Goal: Task Accomplishment & Management: Manage account settings

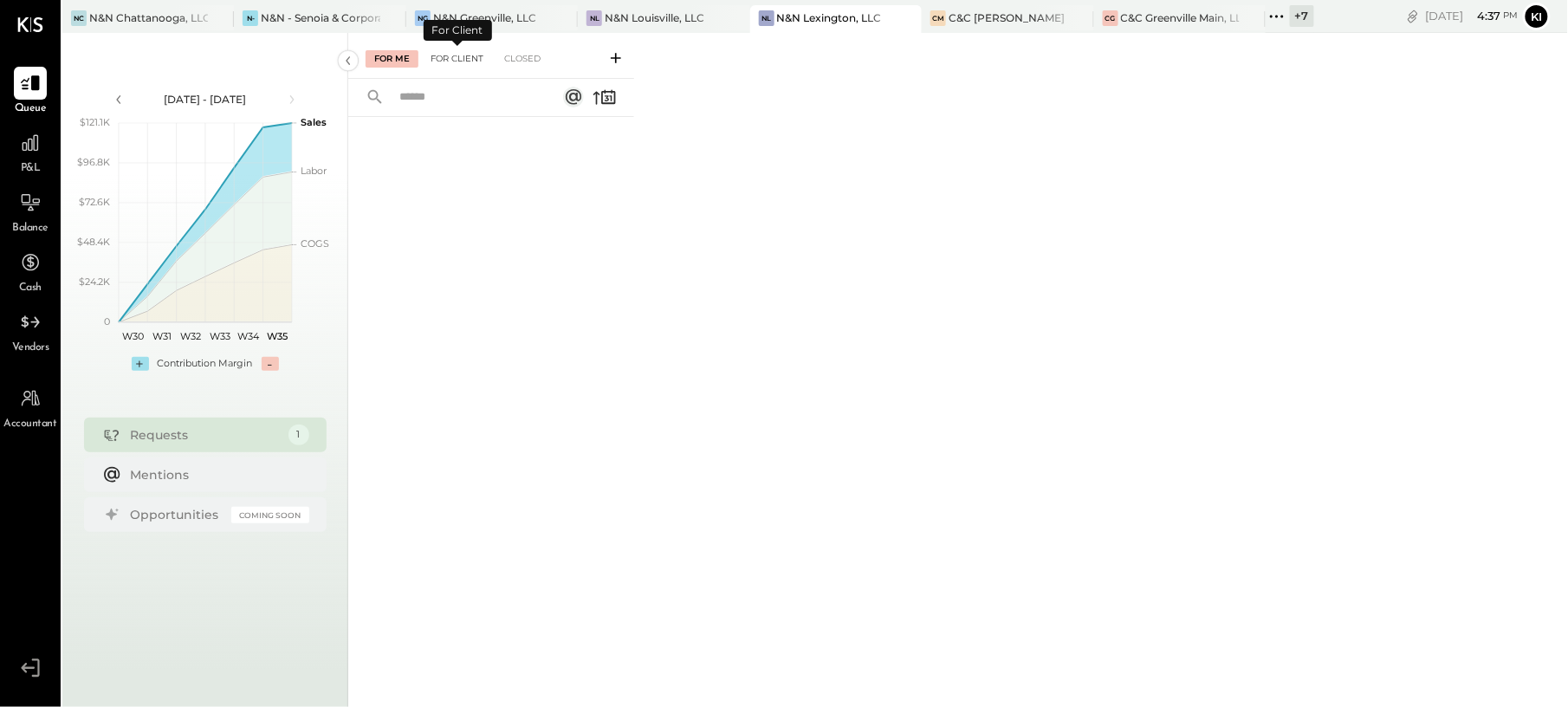
click at [471, 61] on div "For Client" at bounding box center [457, 59] width 70 height 18
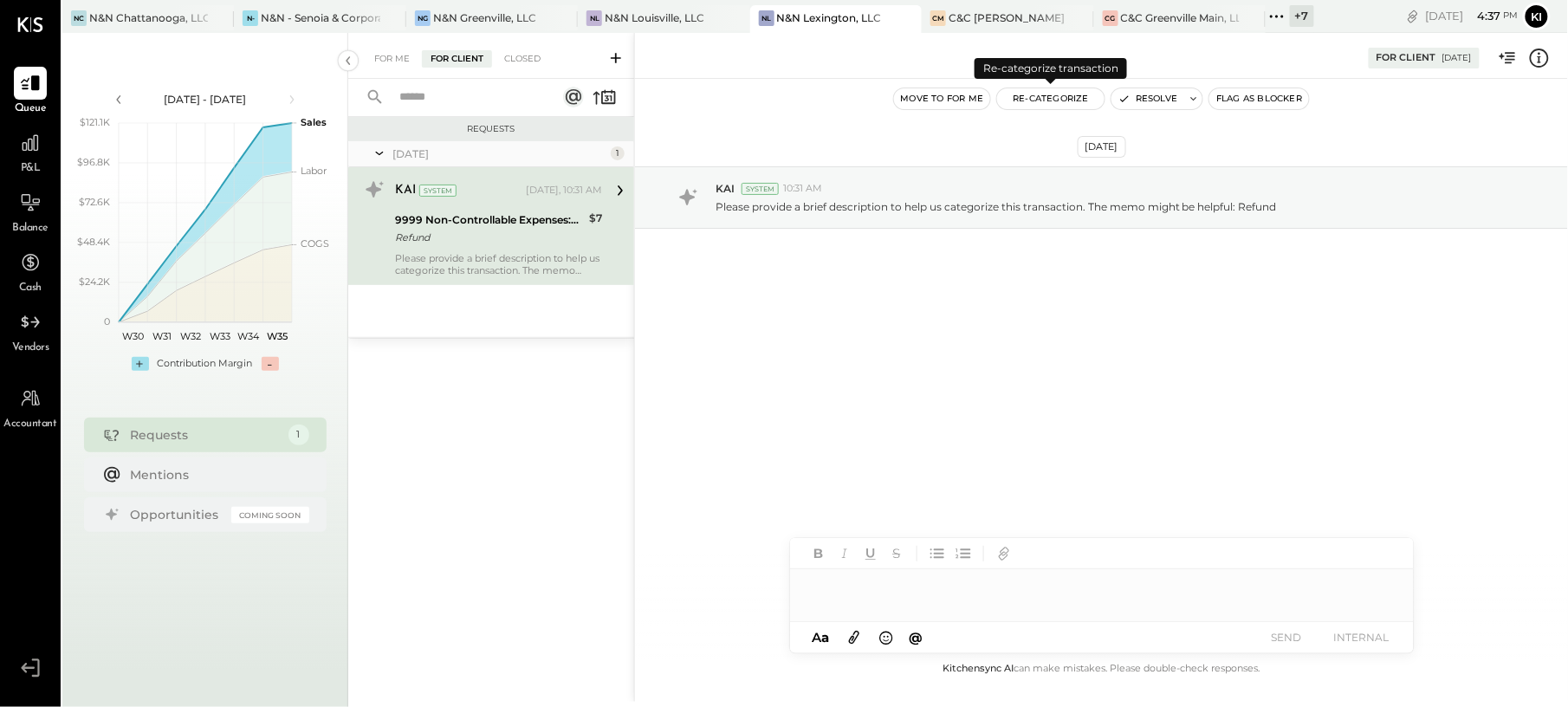
click at [1081, 102] on button "Re-Categorize" at bounding box center [1051, 98] width 108 height 21
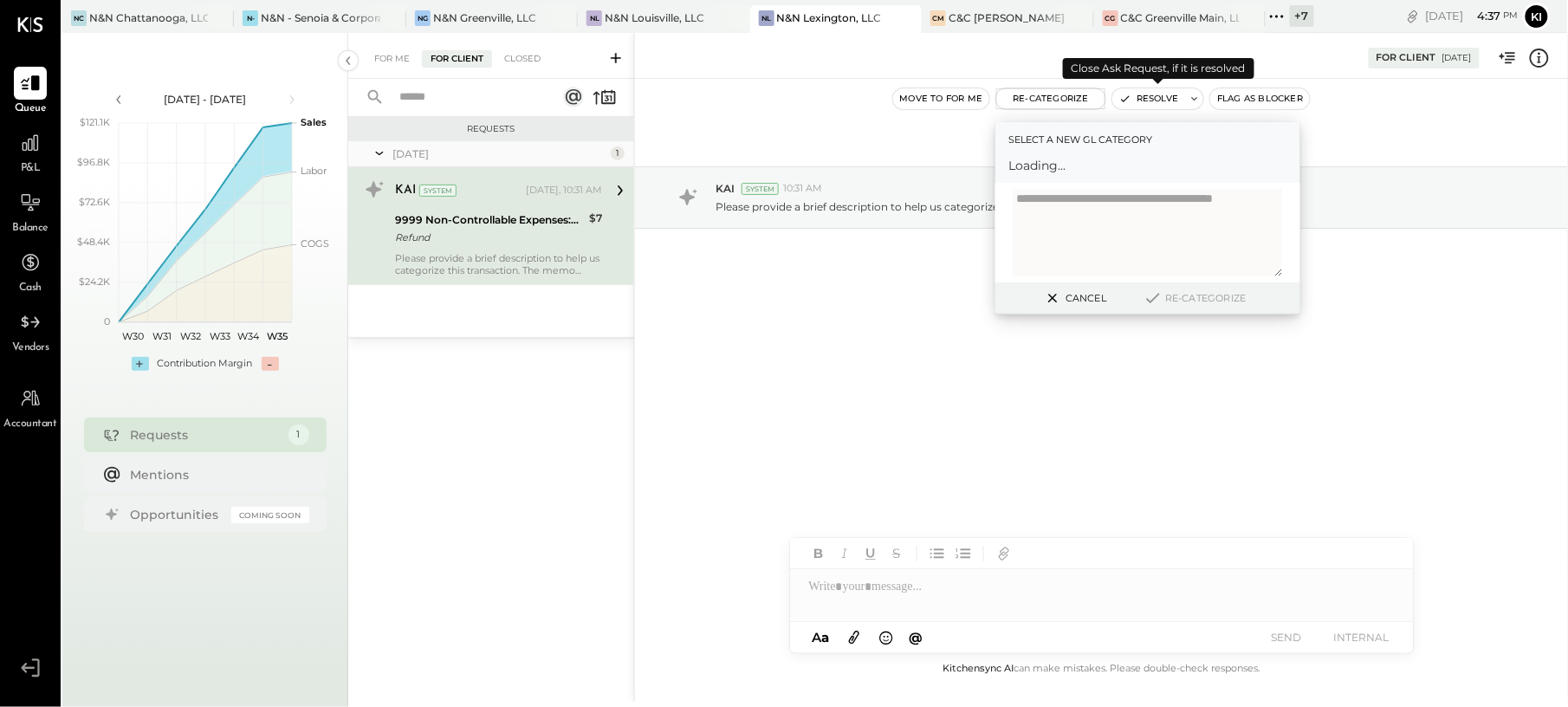
click at [1127, 101] on icon "button" at bounding box center [1125, 99] width 12 height 12
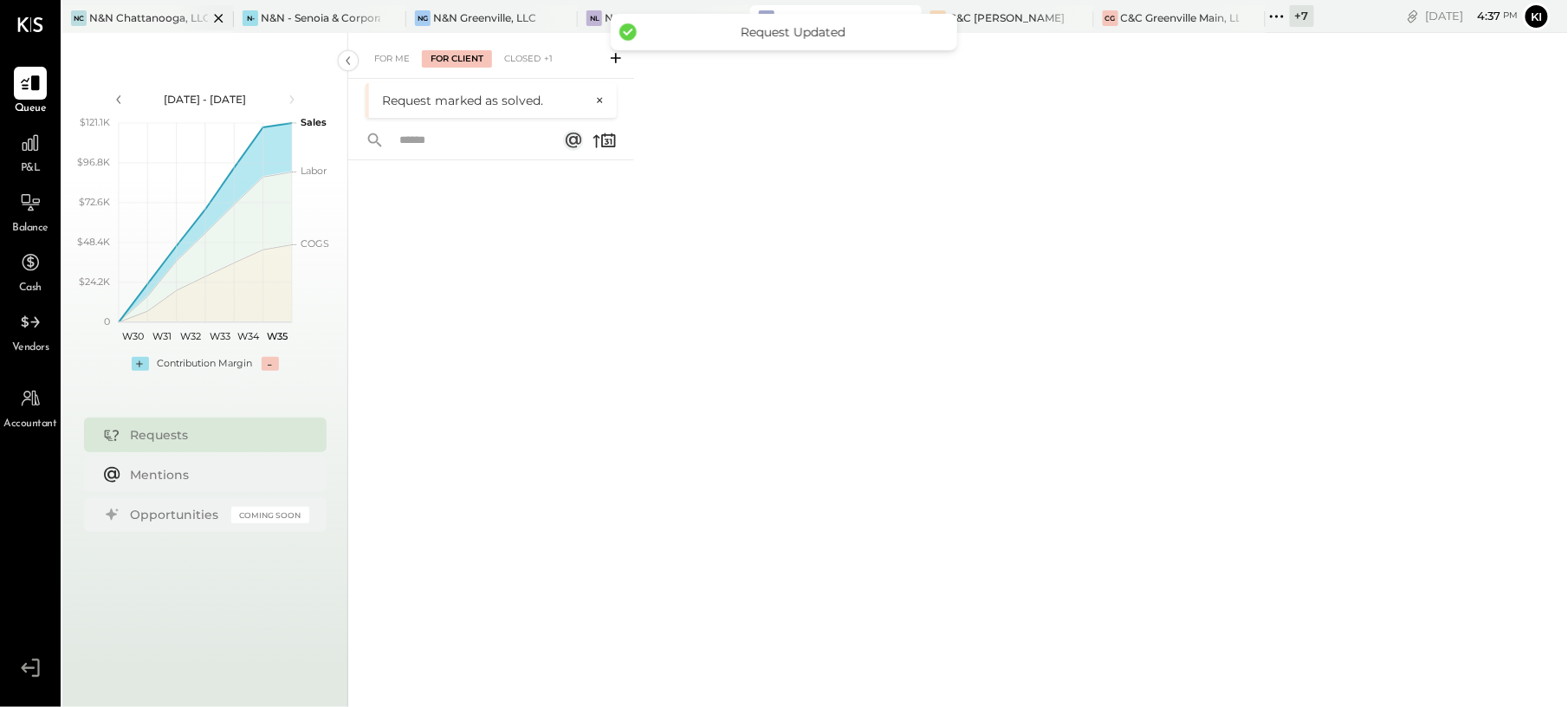
click at [142, 11] on div "N&N Chattanooga, LLC" at bounding box center [148, 18] width 118 height 15
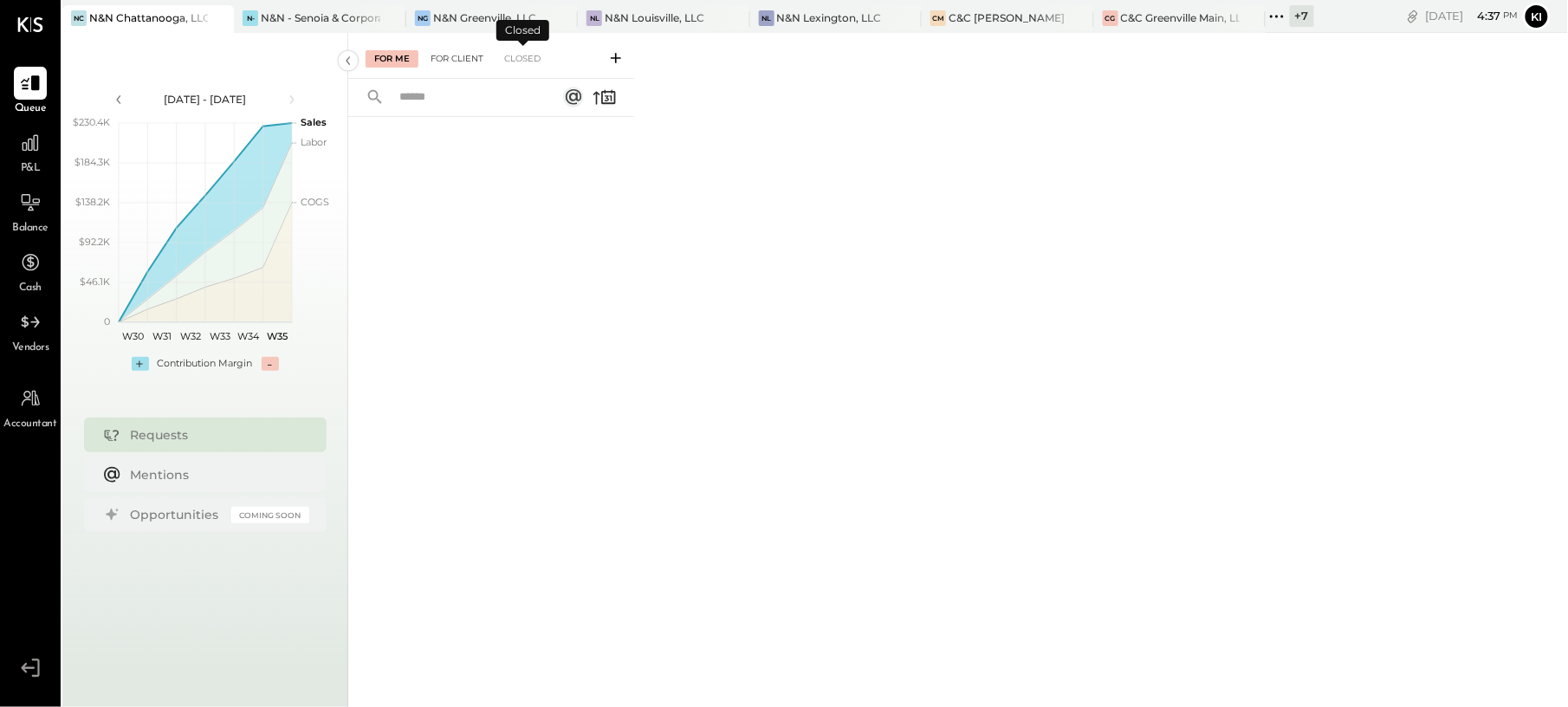
click at [488, 59] on div "For Client" at bounding box center [457, 59] width 70 height 18
click at [299, 16] on div "N&N - Senoia & Corporate" at bounding box center [320, 18] width 118 height 15
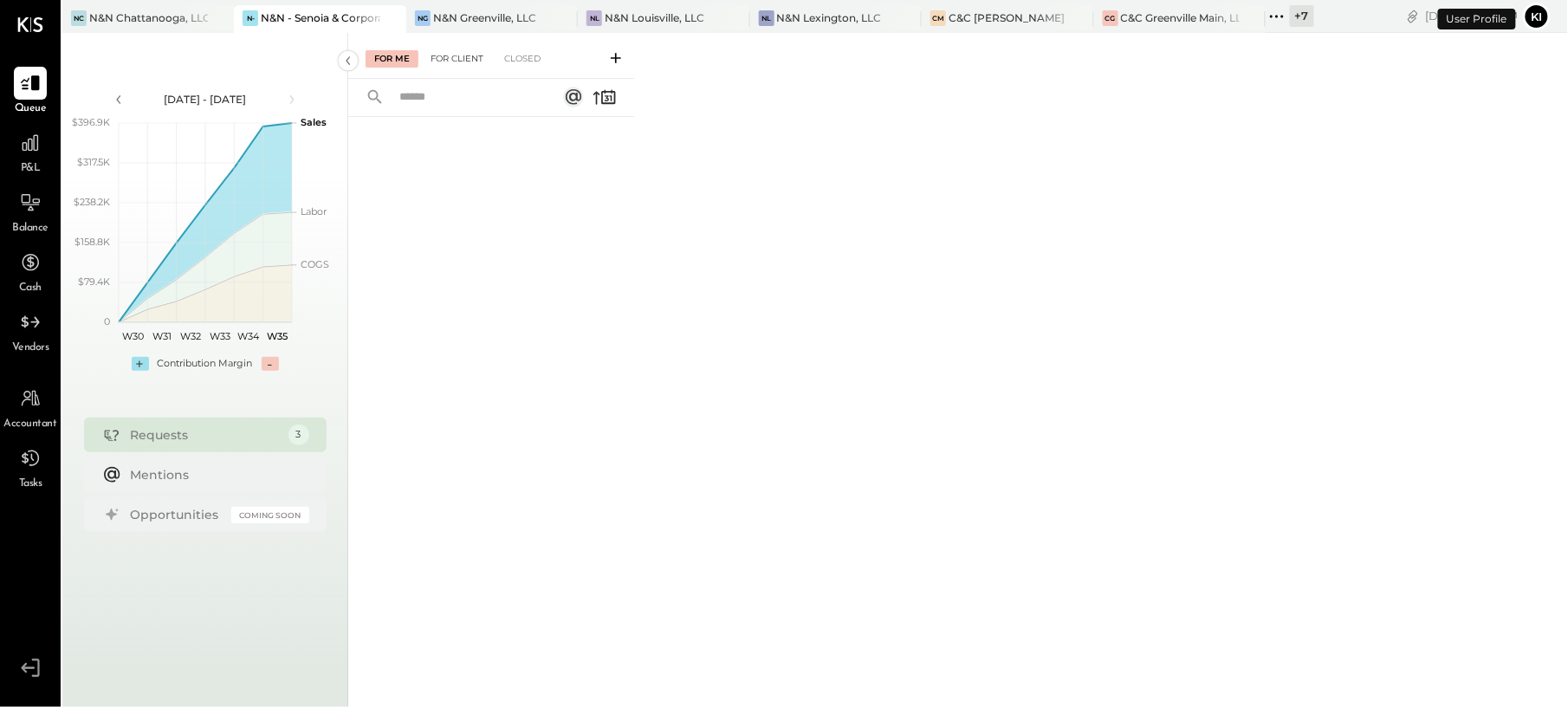
click at [476, 57] on div "For Client" at bounding box center [457, 59] width 70 height 18
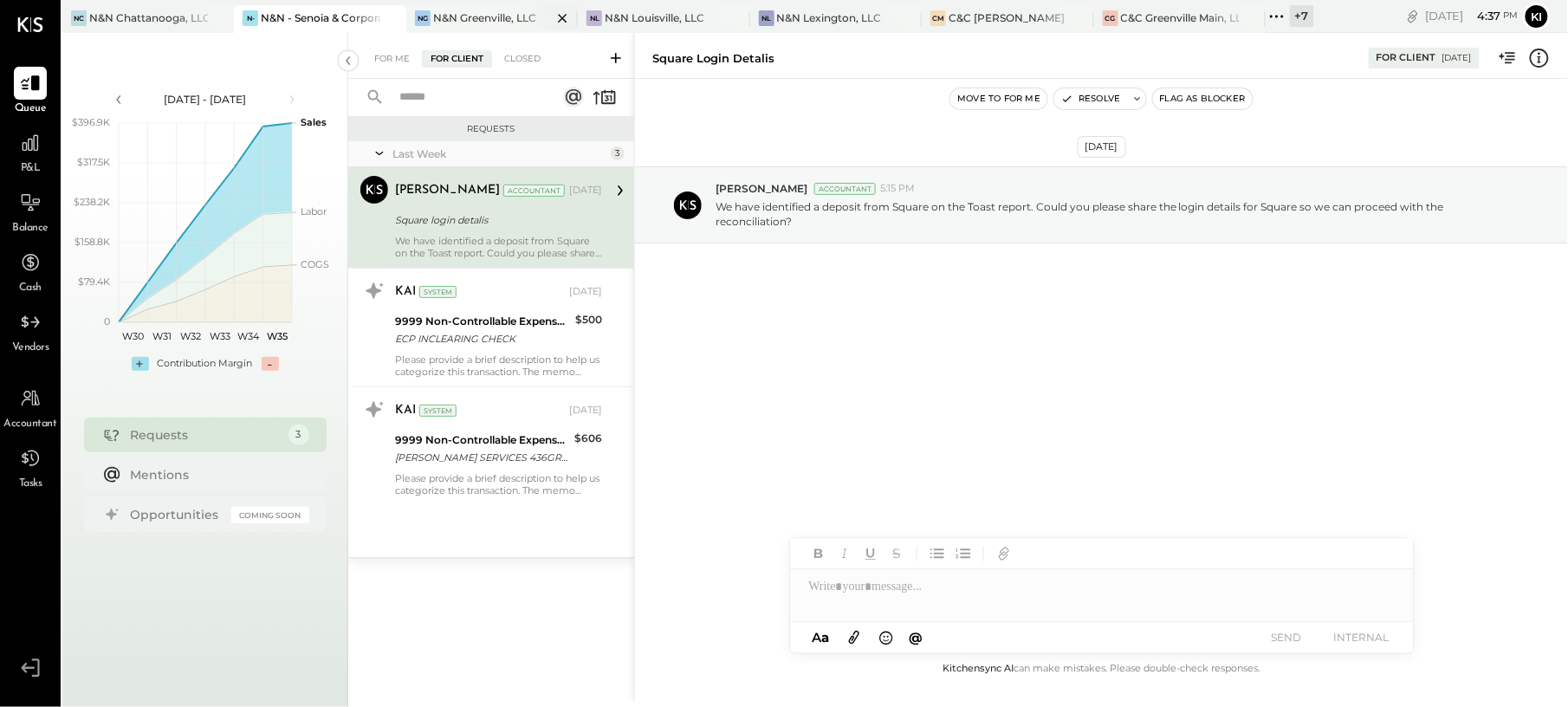
click at [489, 12] on div "N&N Greenville, LLC" at bounding box center [484, 18] width 103 height 15
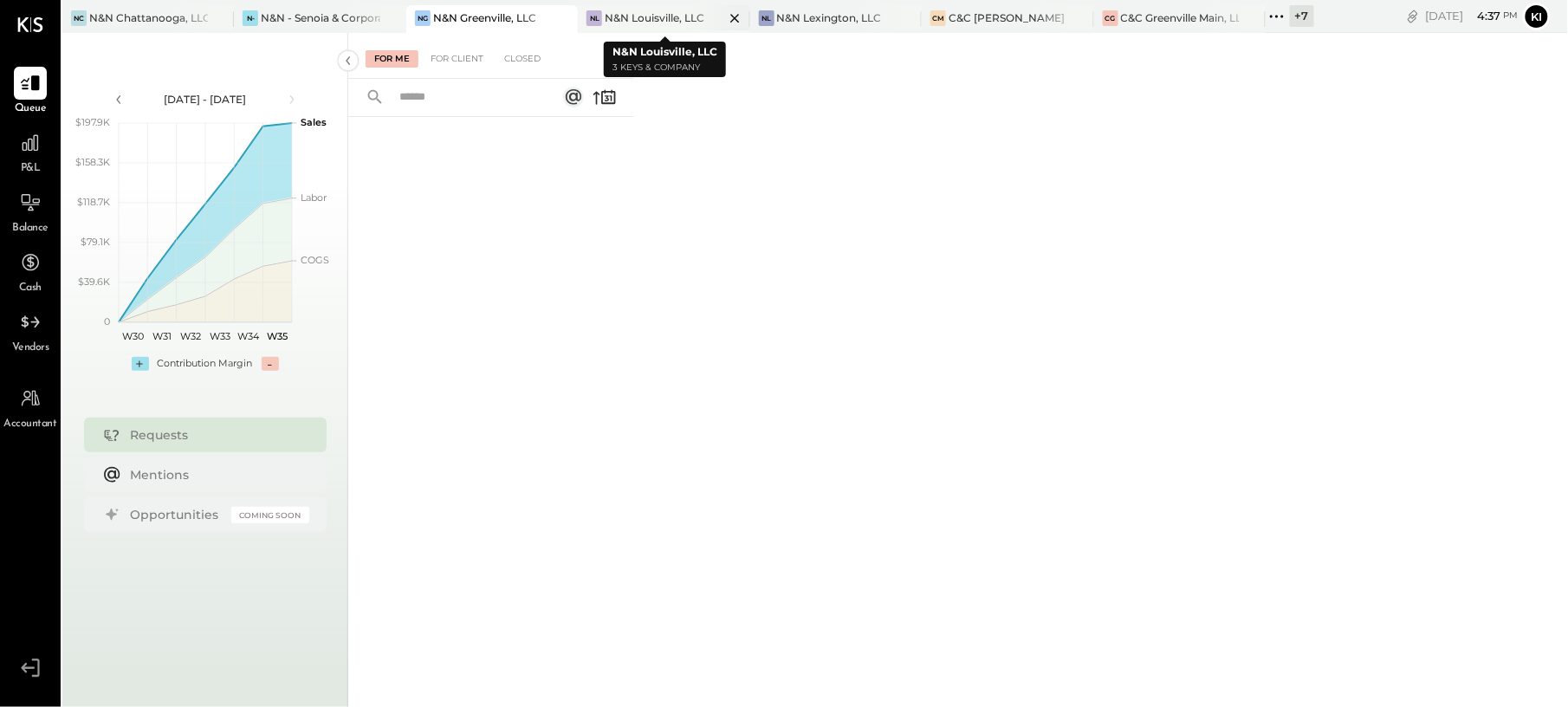
click at [677, 22] on div "N&N Louisville, LLC" at bounding box center [654, 18] width 100 height 15
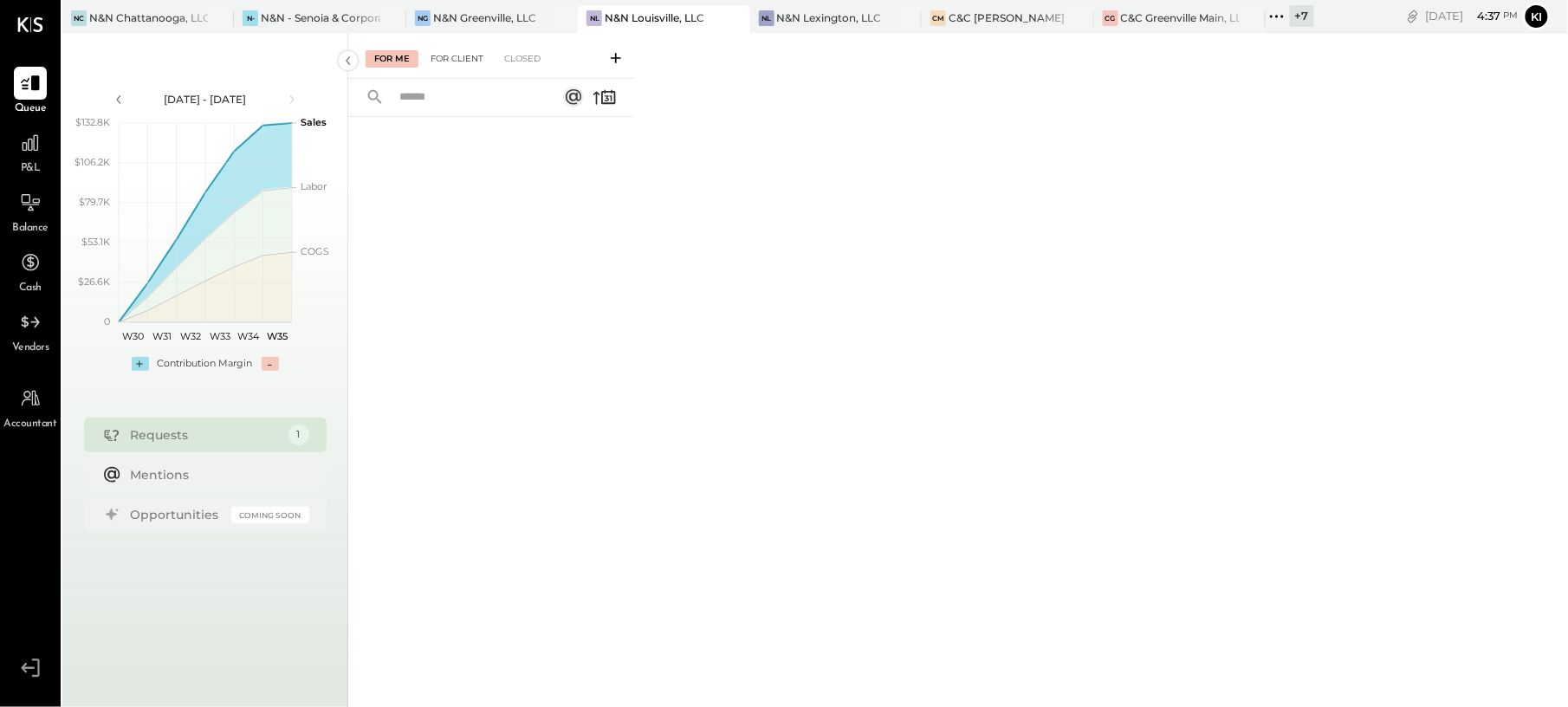
click at [445, 65] on div "For Client" at bounding box center [457, 59] width 70 height 18
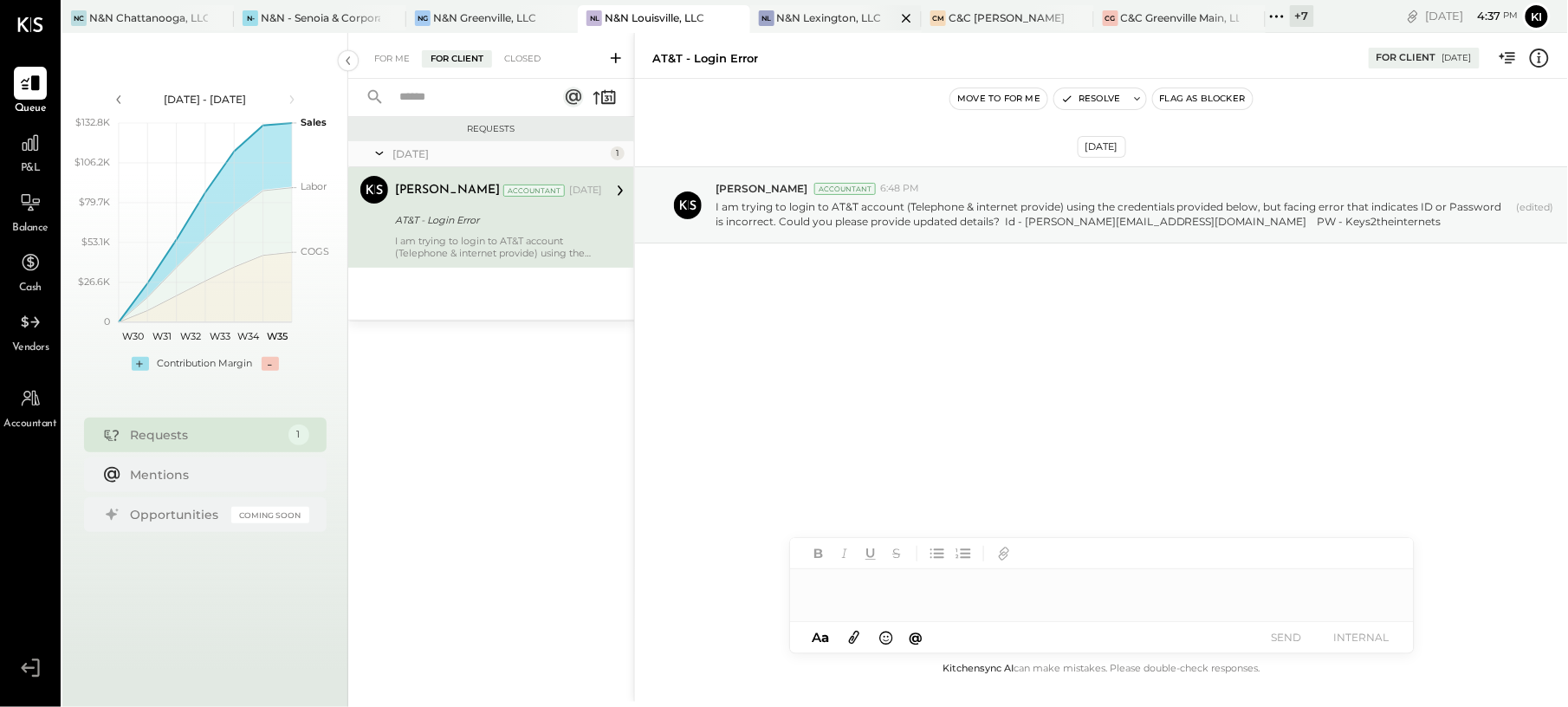
click at [816, 16] on div "N&N Lexington, LLC" at bounding box center [829, 18] width 105 height 15
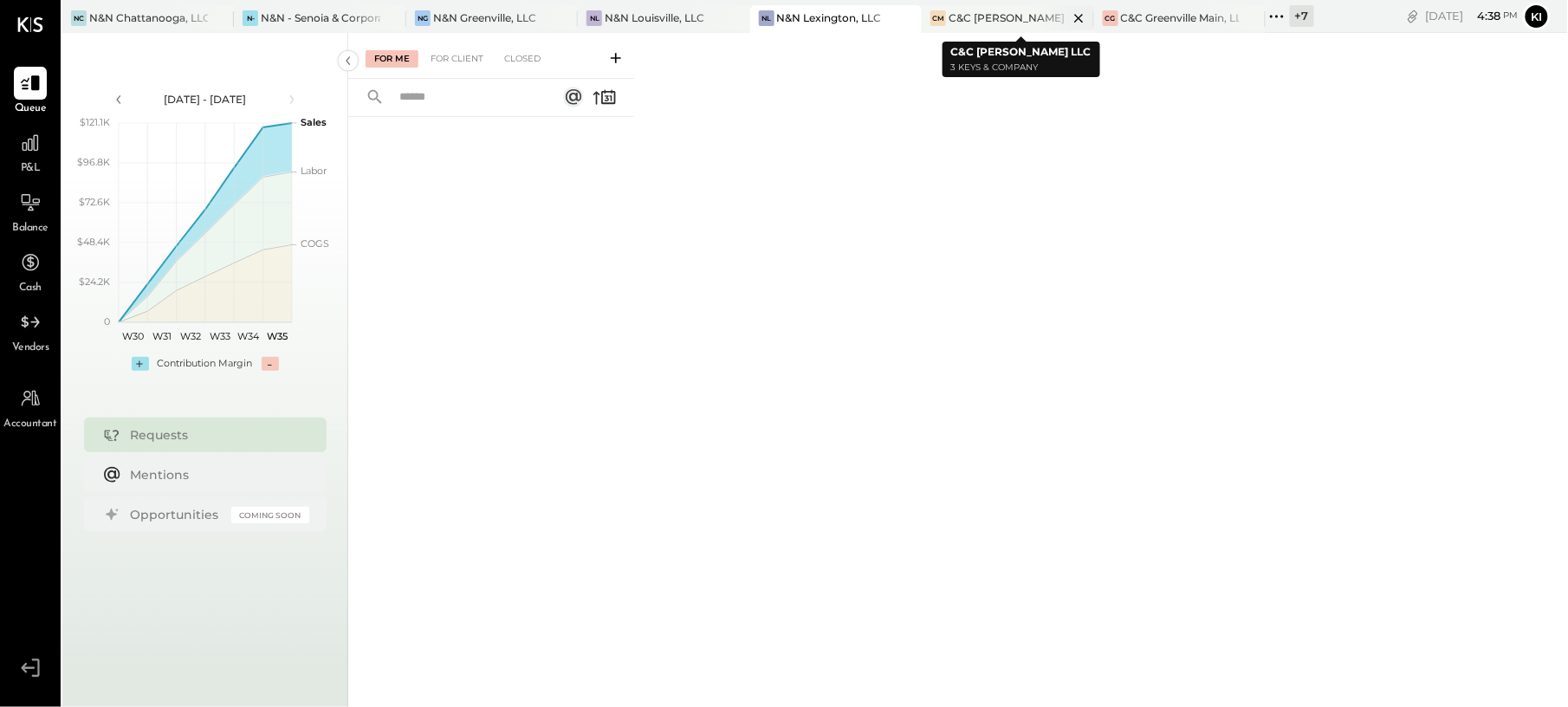
click at [963, 16] on div "C&C [PERSON_NAME] LLC" at bounding box center [1008, 18] width 118 height 15
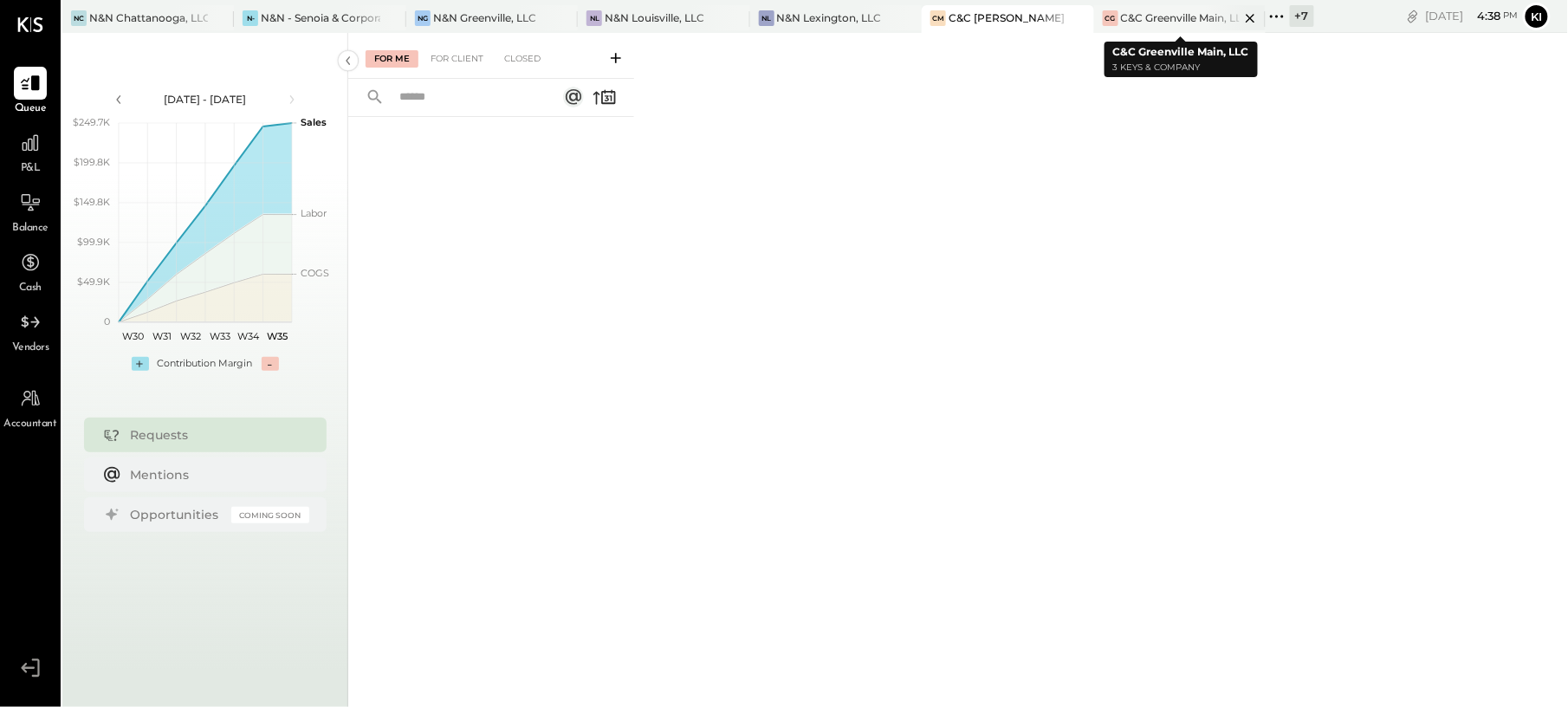
click at [1162, 18] on div "C&C Greenville Main, LLC" at bounding box center [1180, 18] width 118 height 15
click at [470, 46] on div "For Me For Client Closed" at bounding box center [491, 56] width 286 height 46
click at [448, 63] on div "For Client" at bounding box center [457, 59] width 70 height 18
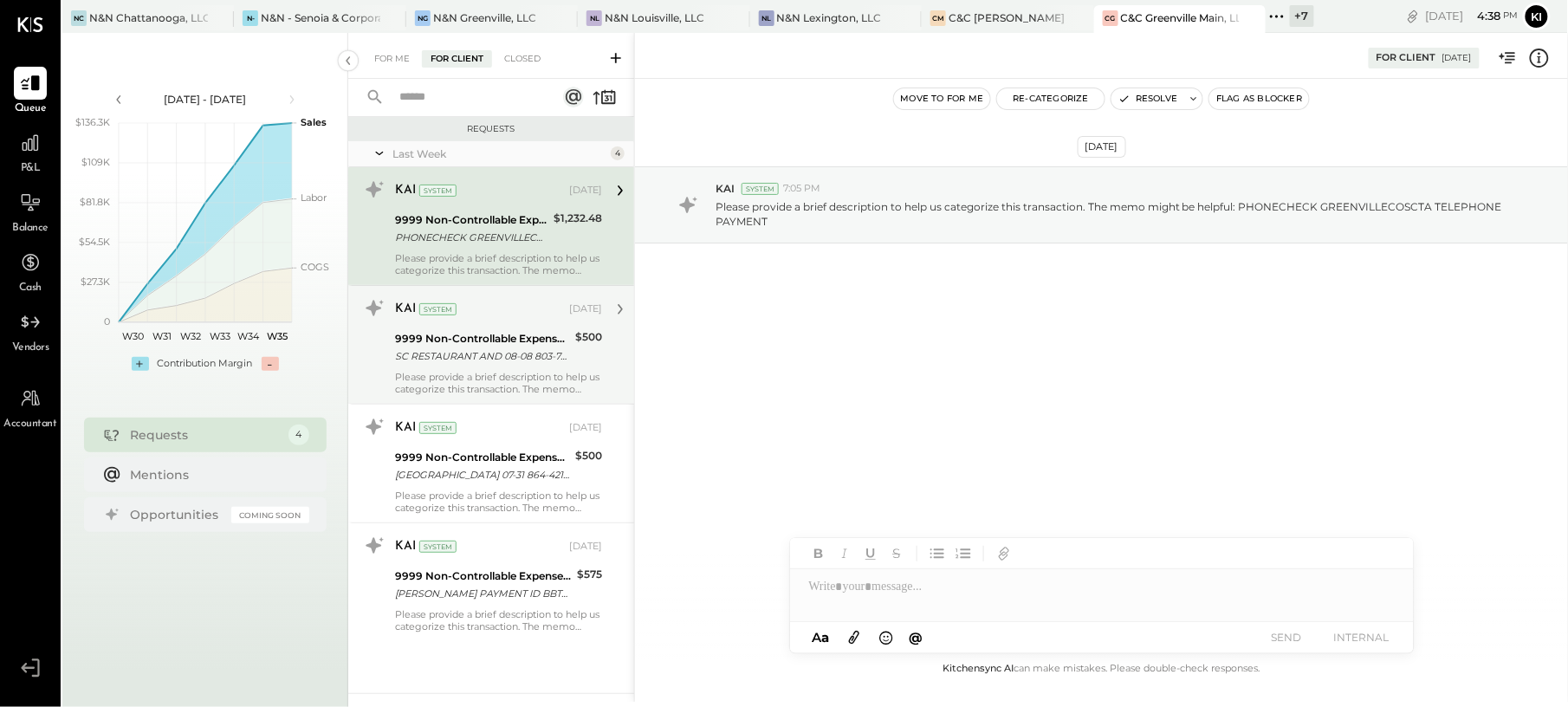
click at [479, 368] on div "KAI System [DATE] 9999 Non-Controllable Expenses:Other Income and Expenses:To B…" at bounding box center [499, 344] width 207 height 101
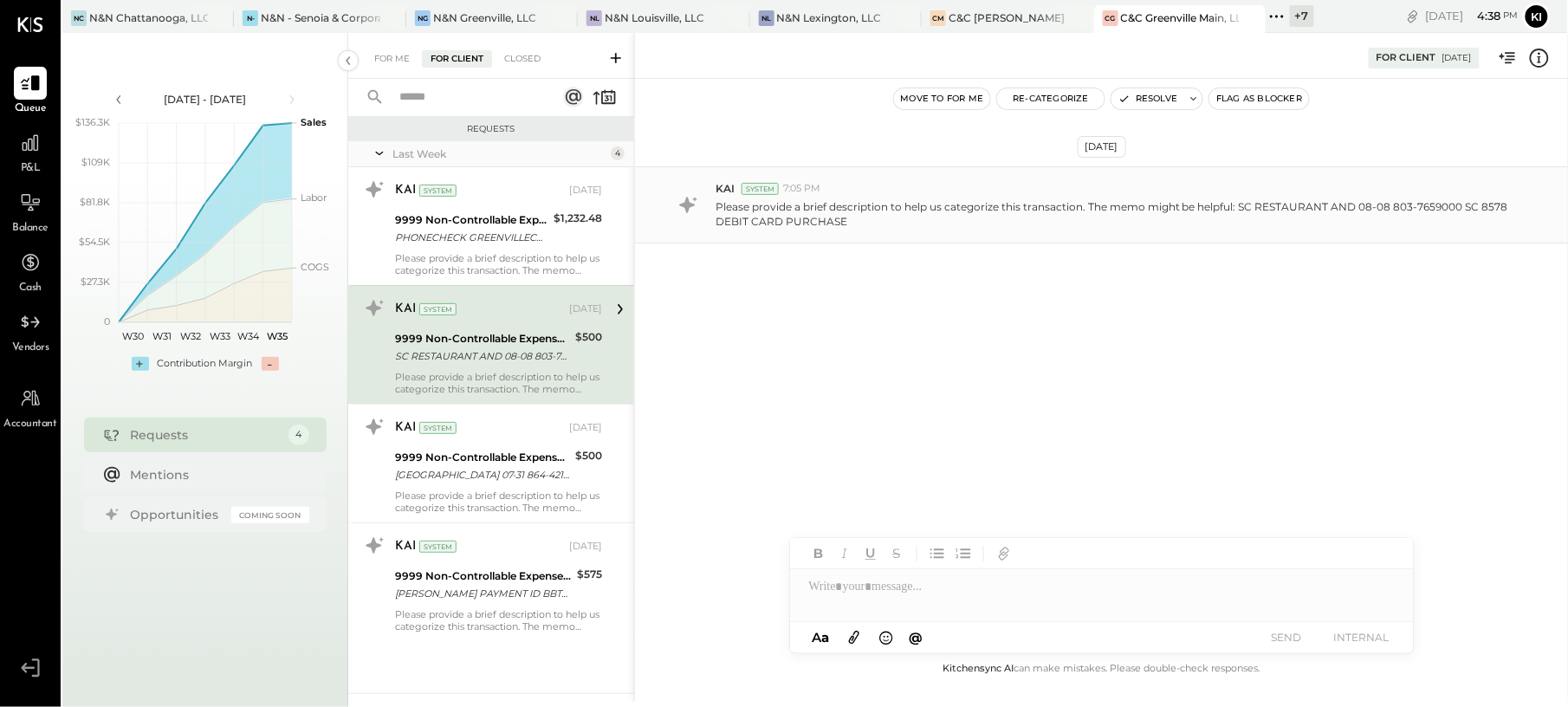
click at [1244, 212] on p "Please provide a brief description to help us categorize this transaction. The …" at bounding box center [1113, 214] width 797 height 29
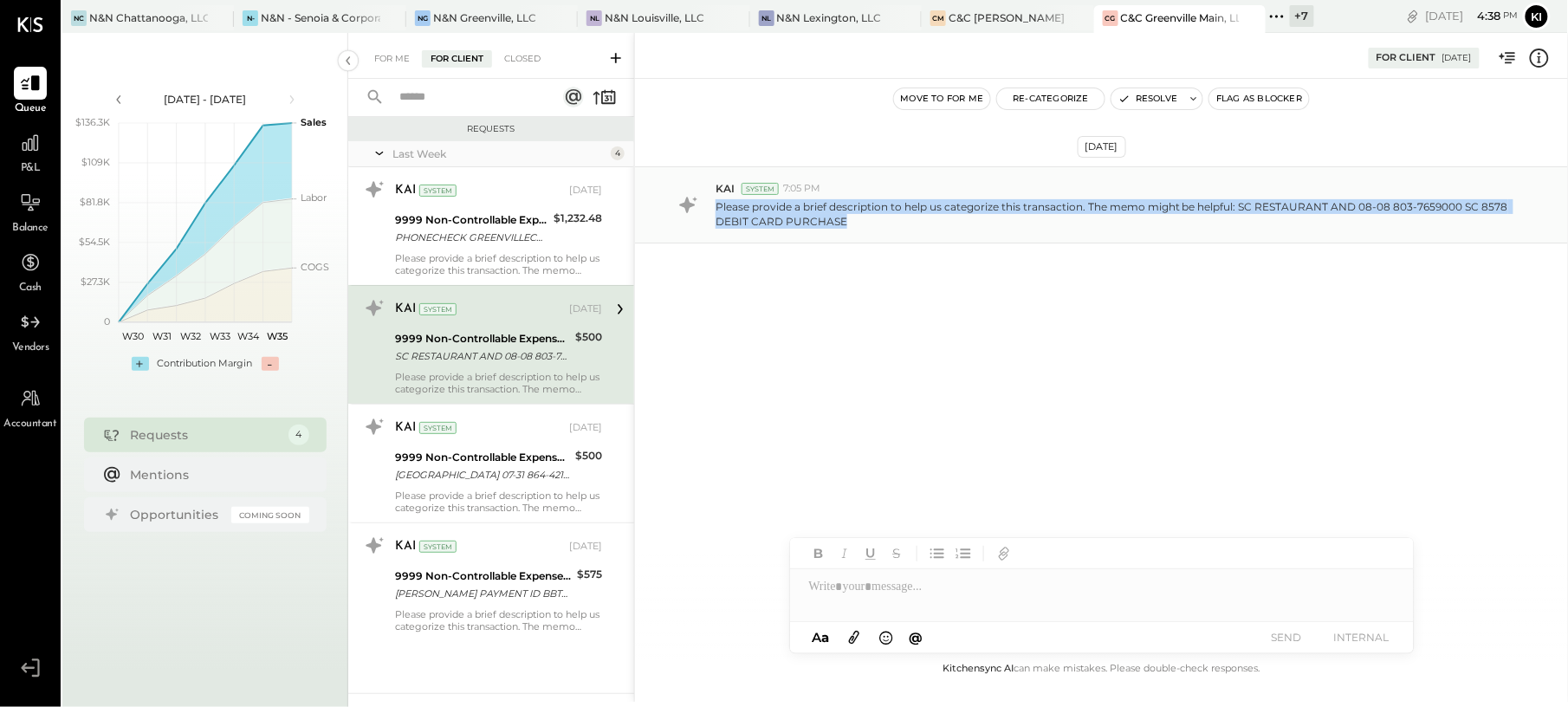
click at [1244, 212] on p "Please provide a brief description to help us categorize this transaction. The …" at bounding box center [1113, 214] width 797 height 29
drag, startPoint x: 1244, startPoint y: 212, endPoint x: 1223, endPoint y: 243, distance: 37.4
click at [1223, 243] on div "KAI System 7:05 PM Please provide a brief description to help us categorize thi…" at bounding box center [1101, 204] width 933 height 77
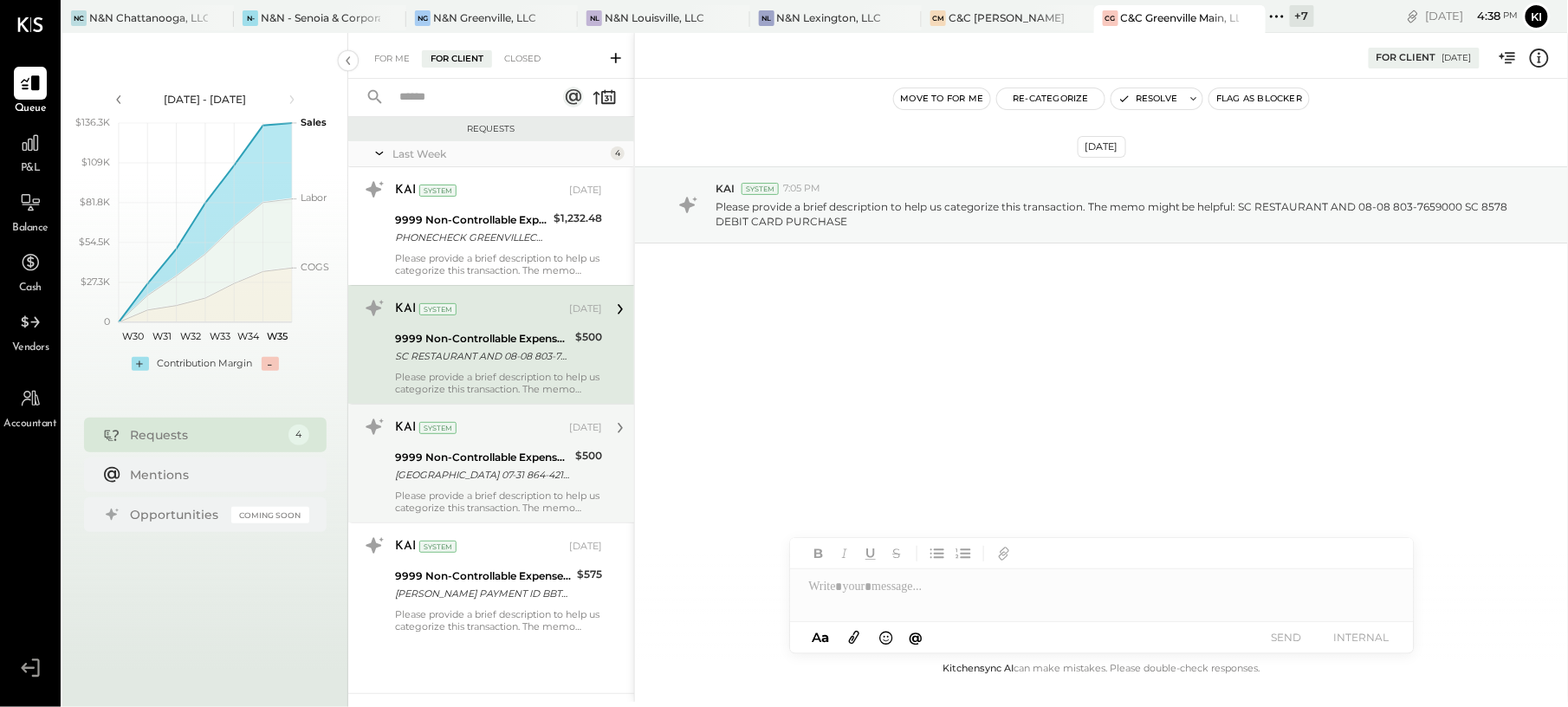
click at [555, 464] on div "9999 Non-Controllable Expenses:Other Income and Expenses:To Be Classified P&L" at bounding box center [482, 458] width 175 height 18
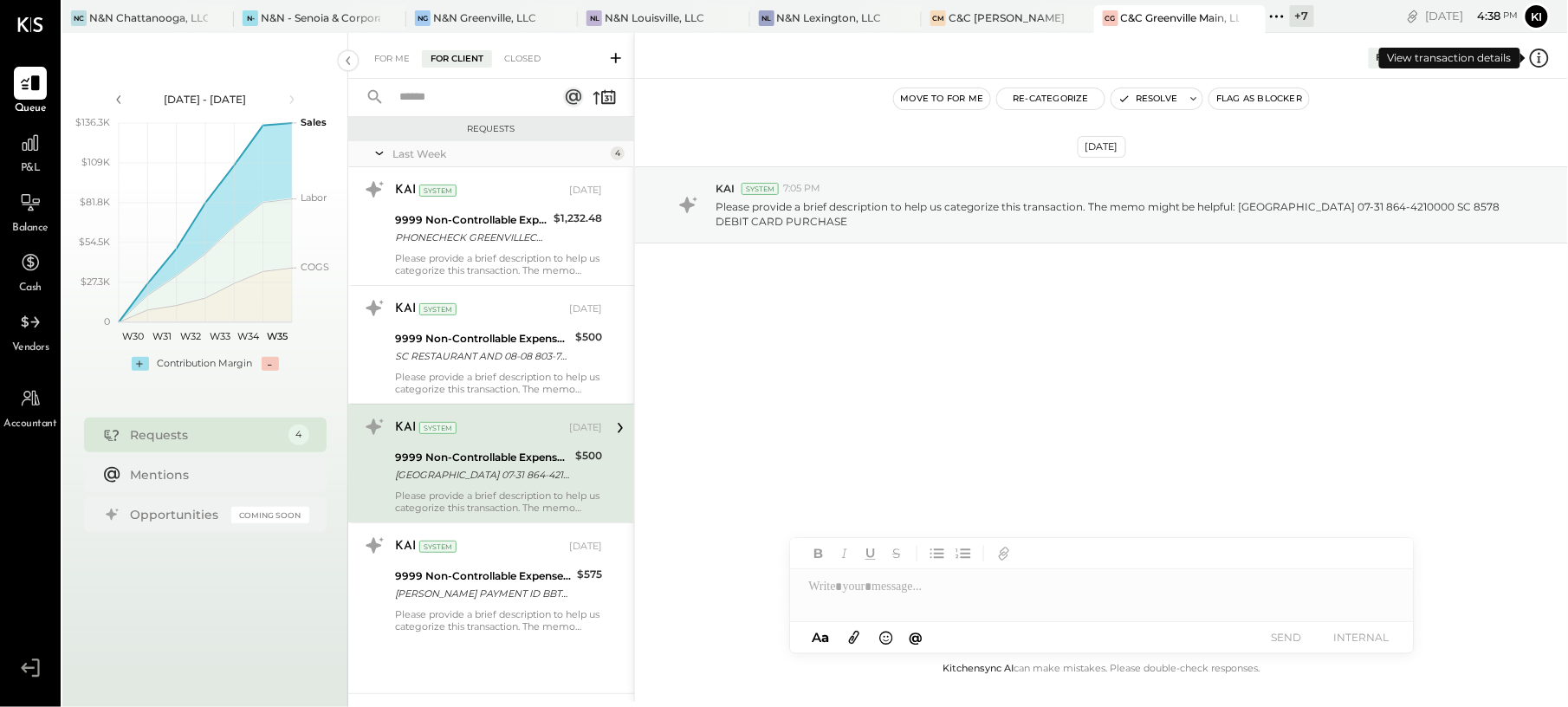
click at [1539, 57] on icon at bounding box center [1540, 57] width 4 height 1
click at [507, 339] on div "For Me For Client Closed Requests Last Week 4 KAI System [DATE] 9999 Non-Contro…" at bounding box center [958, 368] width 1220 height 669
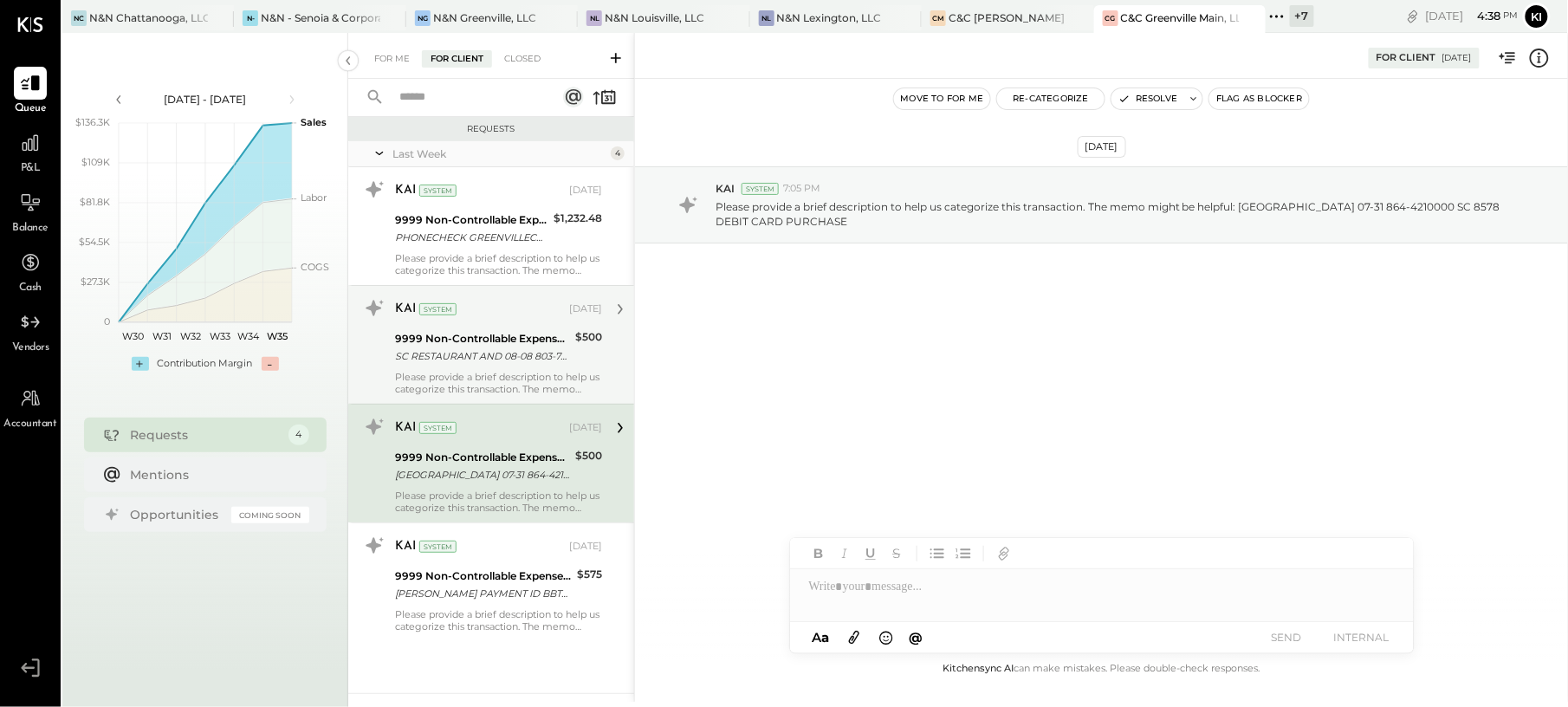
click at [601, 339] on div "$500" at bounding box center [588, 337] width 26 height 18
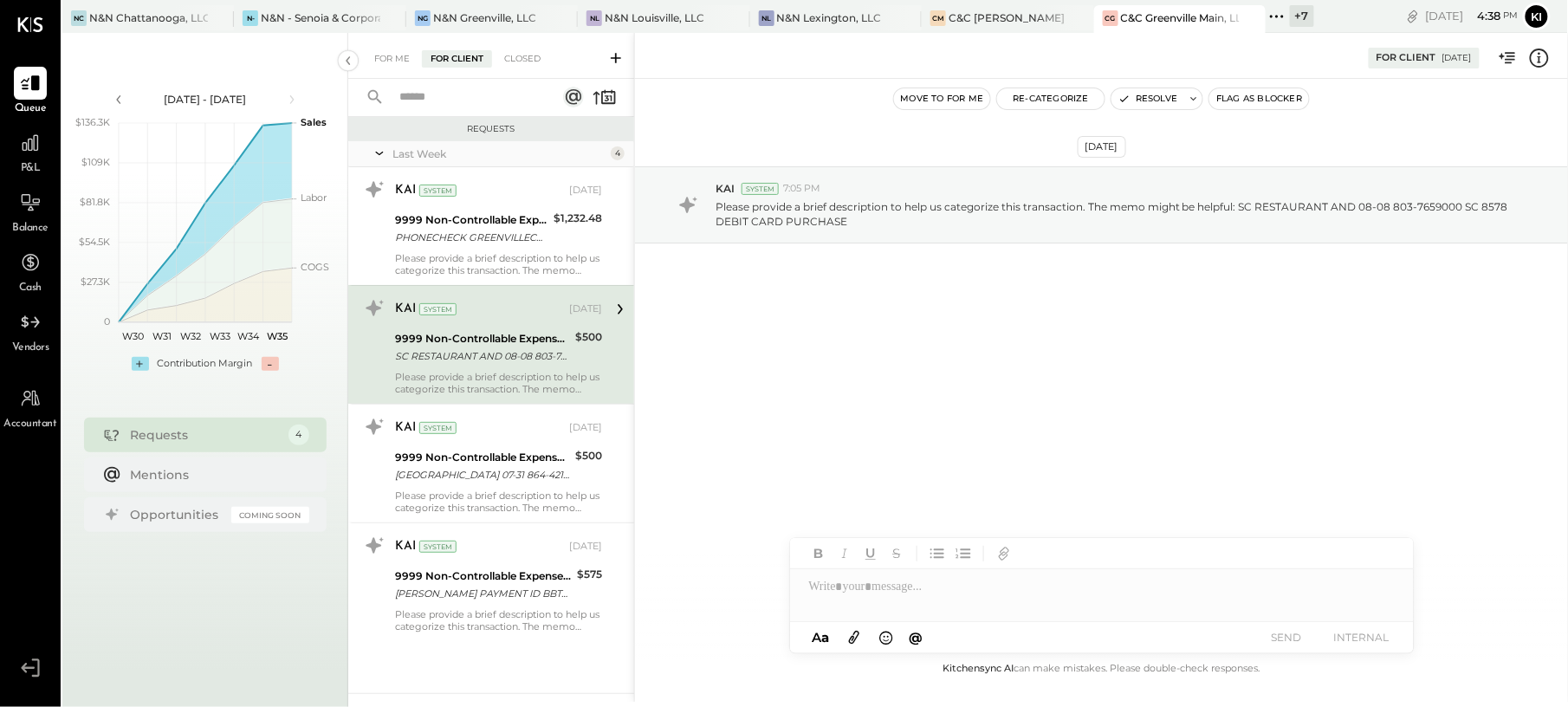
click at [1541, 60] on icon at bounding box center [1539, 58] width 22 height 22
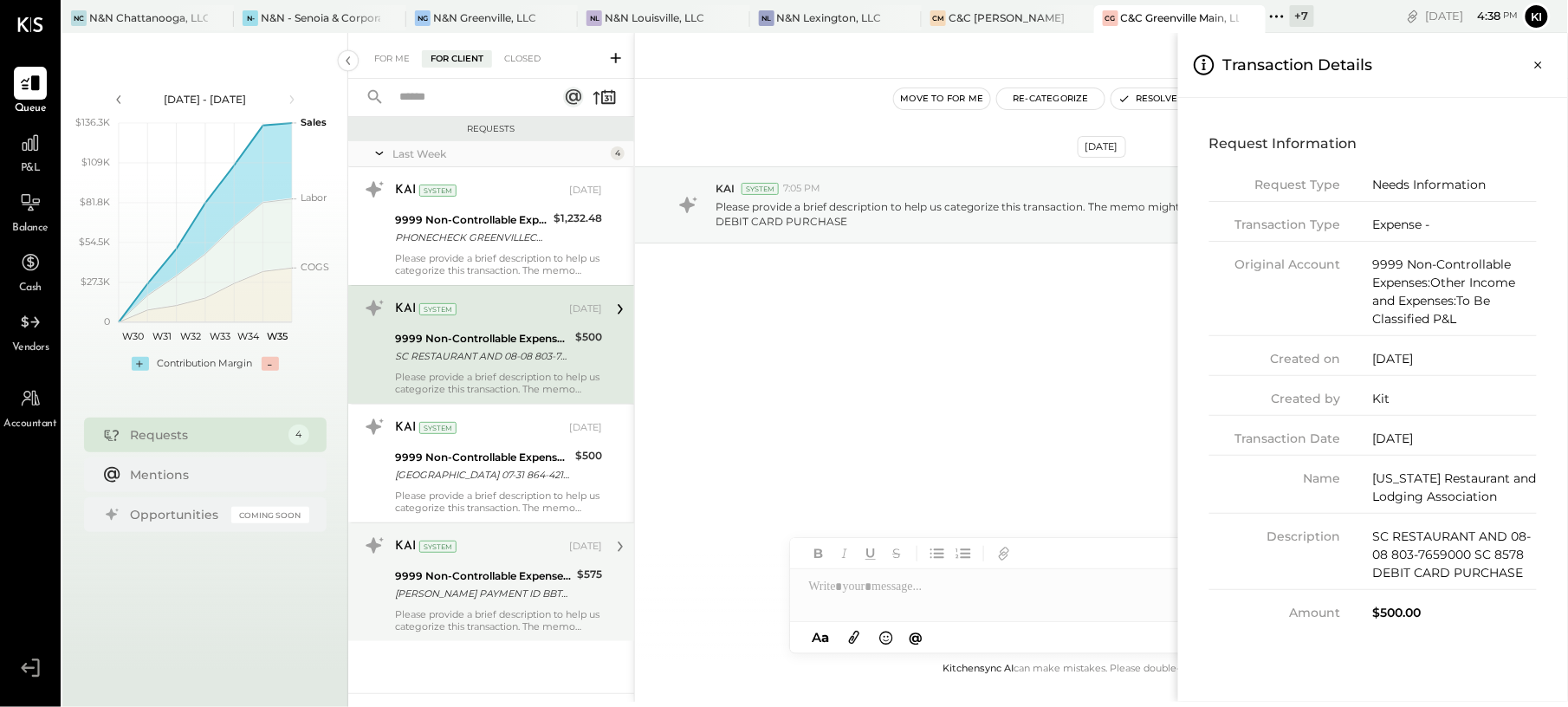
click at [413, 573] on div "For Me For Client Closed Requests Last Week 4 KAI System [DATE] 9999 Non-Contro…" at bounding box center [958, 368] width 1220 height 669
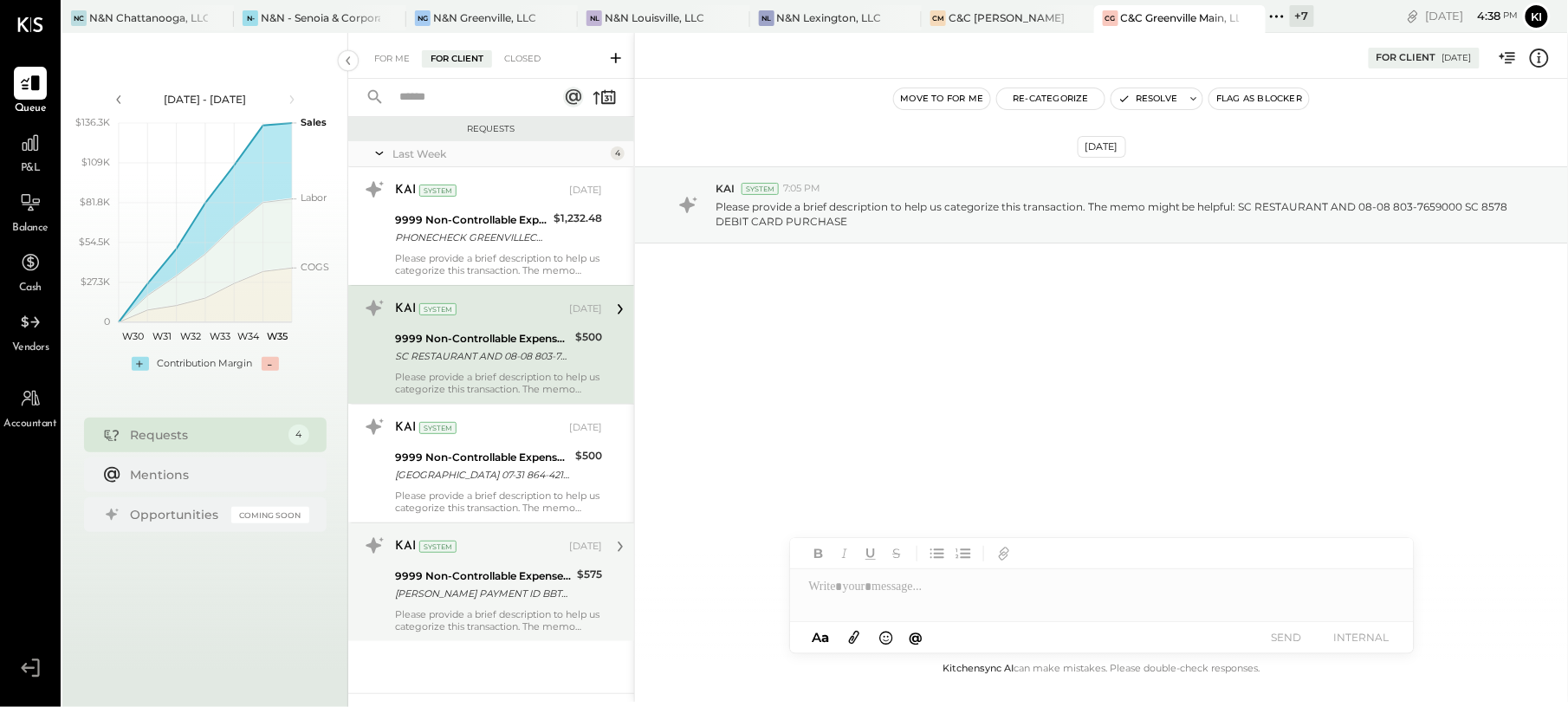
click at [413, 573] on div "9999 Non-Controllable Expenses:Other Income and Expenses:To Be Classified P&L" at bounding box center [483, 576] width 177 height 18
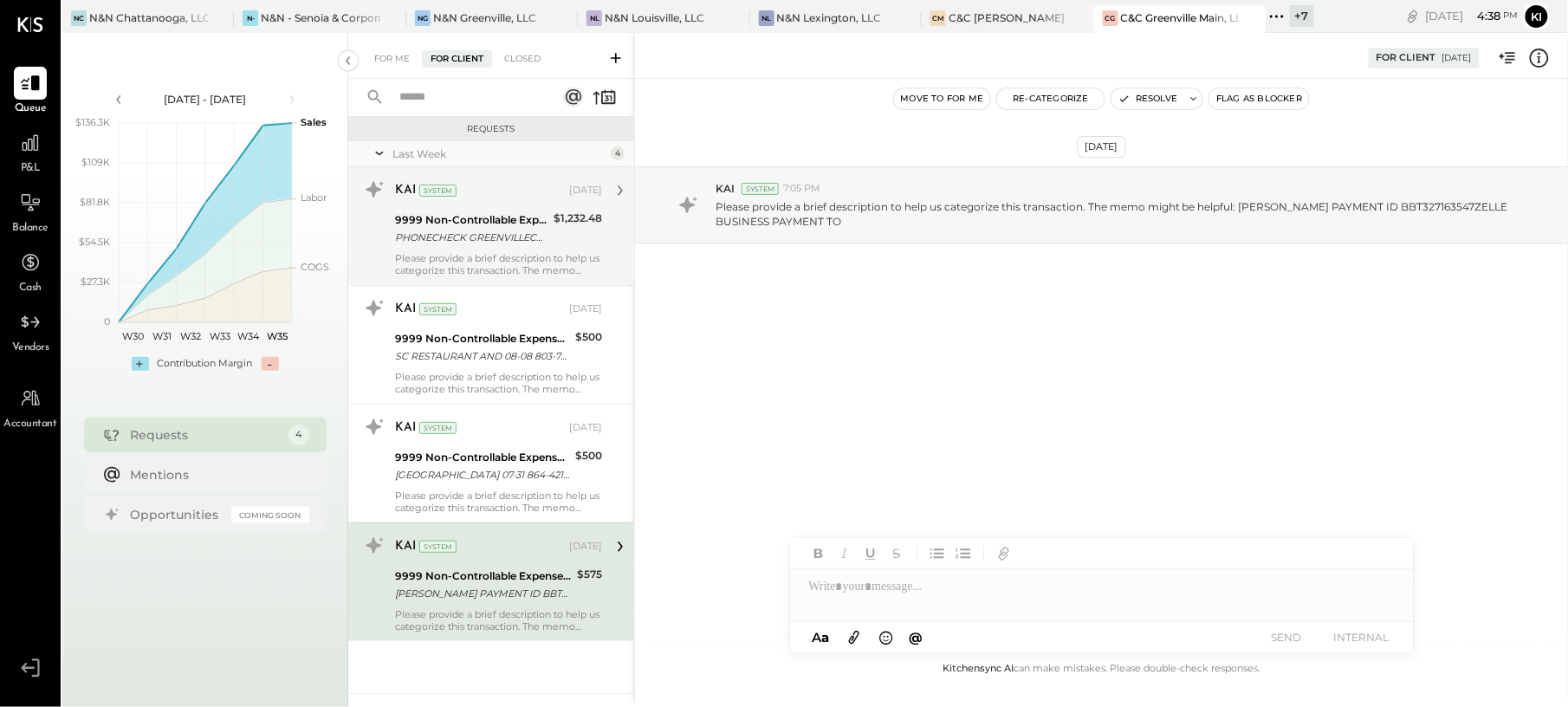
click at [514, 231] on div "PHONECHECK GREENVILLECOSCTA TELEPHONE PAYMENT" at bounding box center [471, 238] width 154 height 18
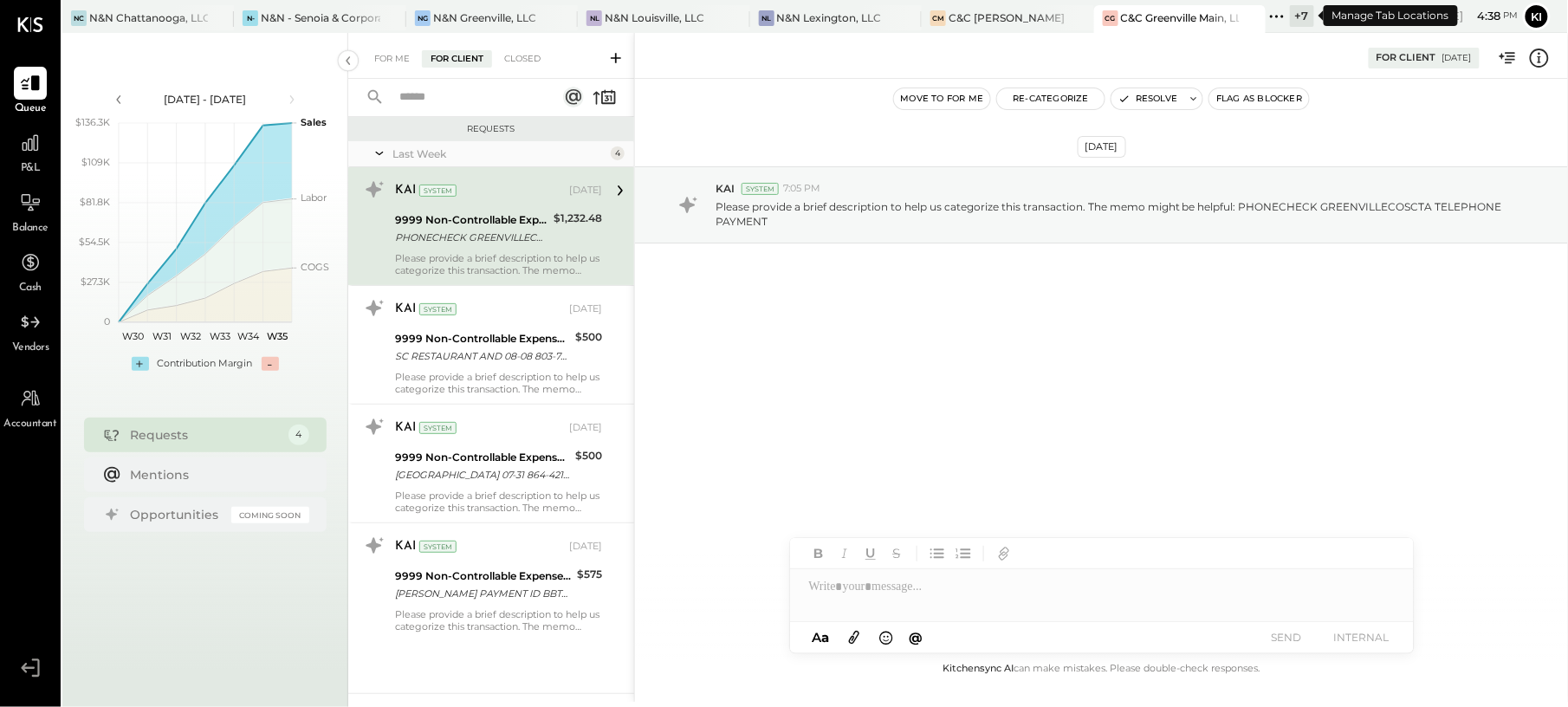
click at [1285, 15] on icon at bounding box center [1277, 16] width 22 height 22
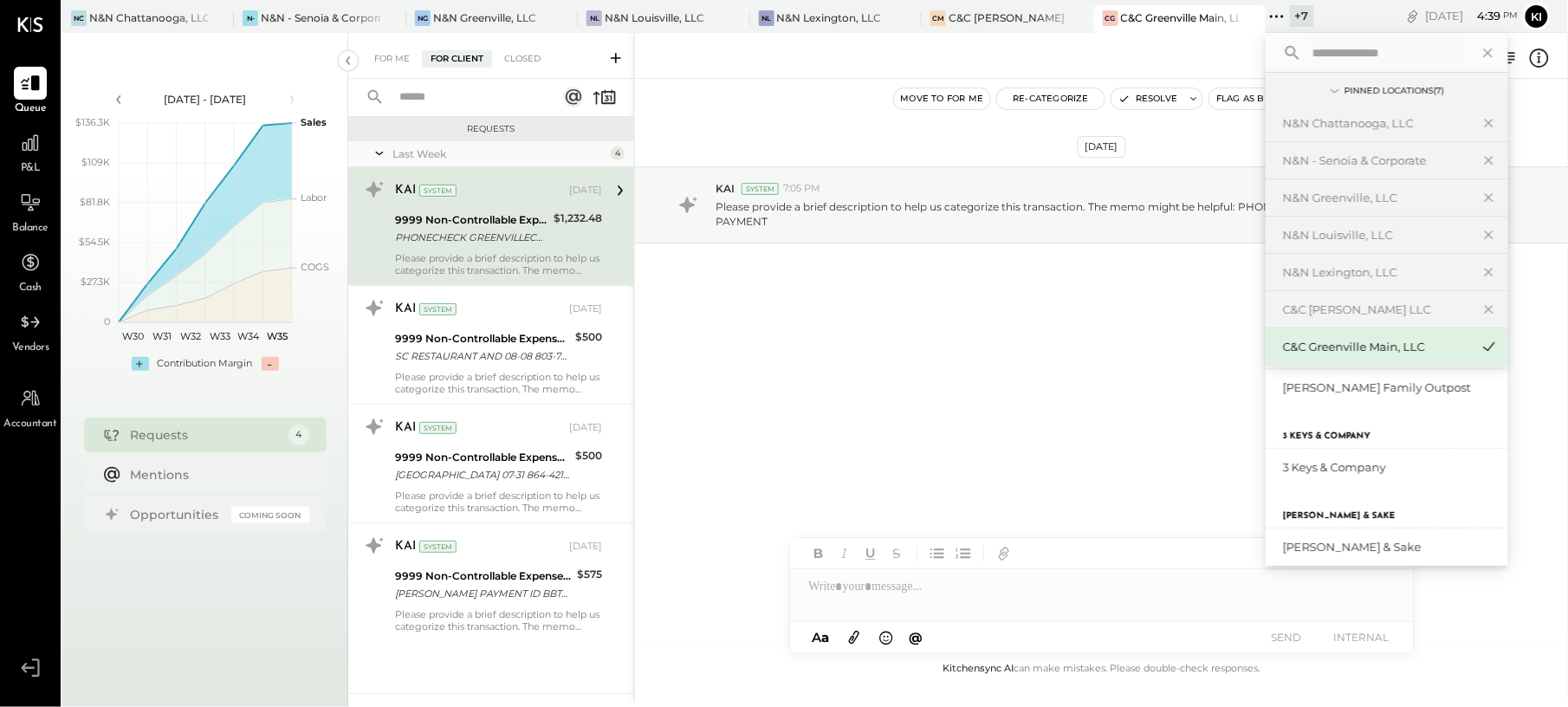
scroll to position [115, 0]
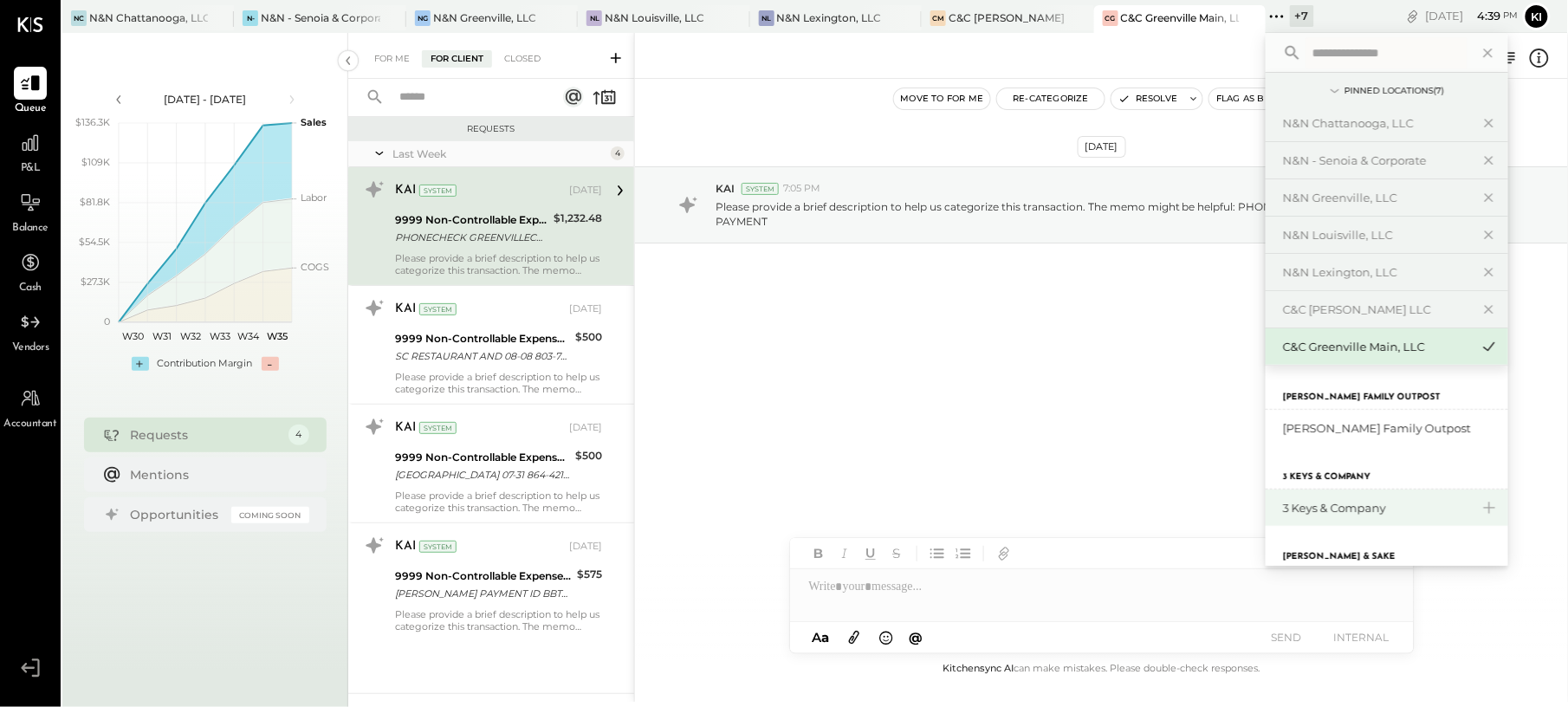
click at [1391, 507] on div "3 Keys & Company" at bounding box center [1376, 508] width 187 height 17
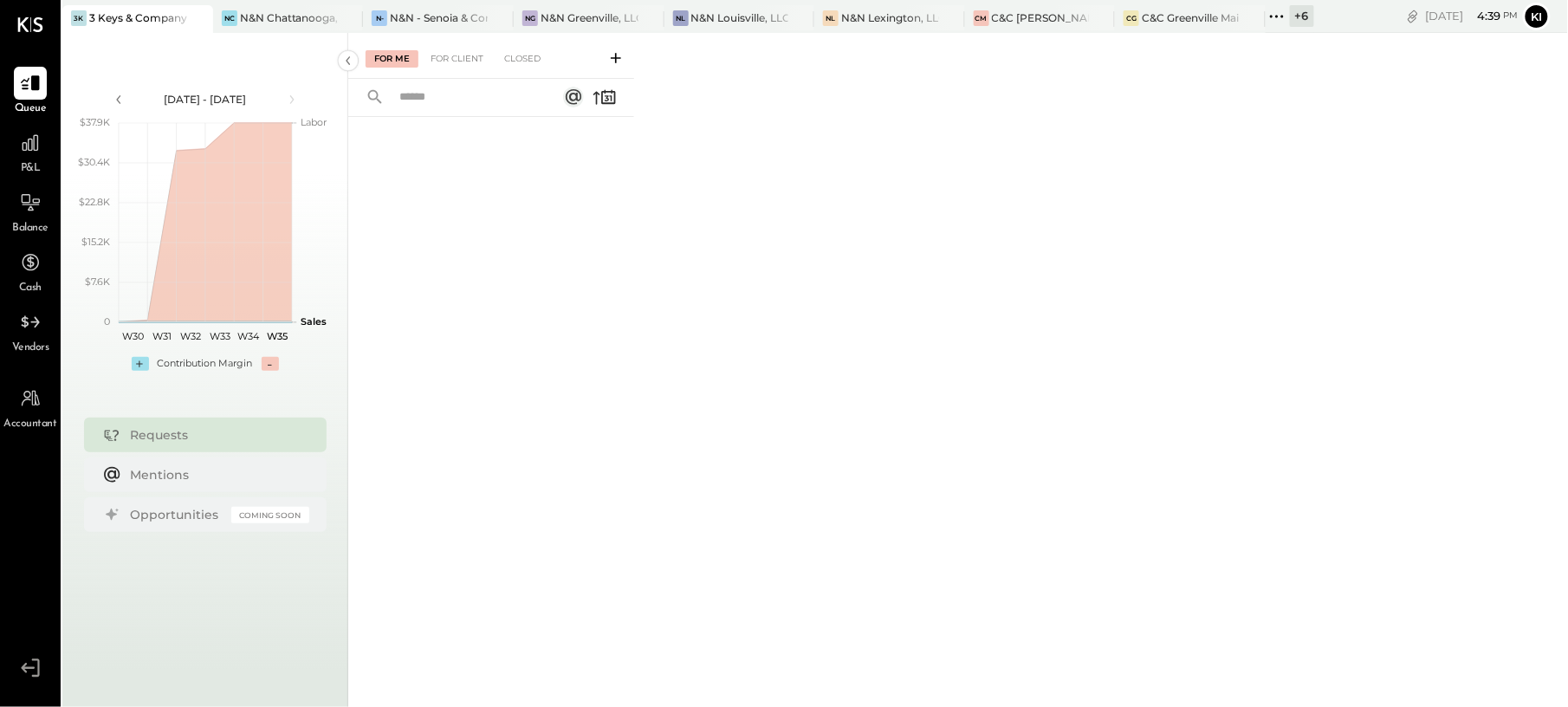
click at [436, 47] on div "For Me For Client Closed" at bounding box center [491, 56] width 286 height 46
click at [466, 63] on div "For Client" at bounding box center [457, 59] width 70 height 18
